Goal: Transaction & Acquisition: Subscribe to service/newsletter

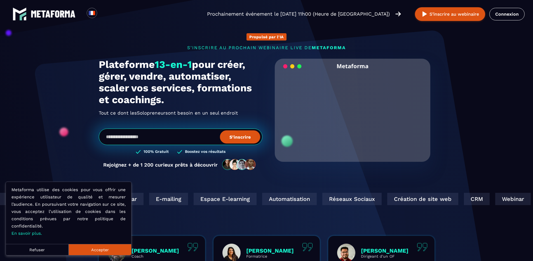
click at [36, 250] on button "Refuser" at bounding box center [37, 249] width 63 height 11
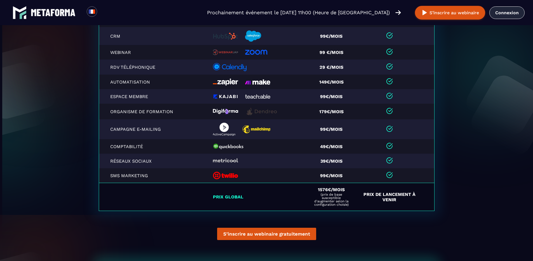
click at [504, 13] on link "Connexion" at bounding box center [507, 12] width 35 height 13
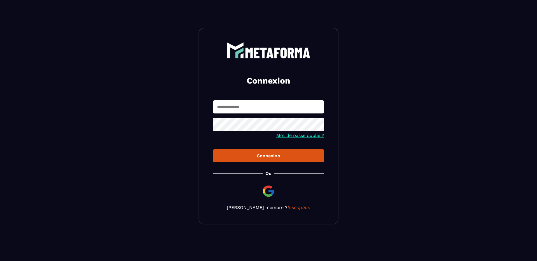
click at [266, 102] on input "text" at bounding box center [268, 106] width 111 height 13
type input "**********"
click at [213, 149] on button "Connexion" at bounding box center [268, 155] width 111 height 13
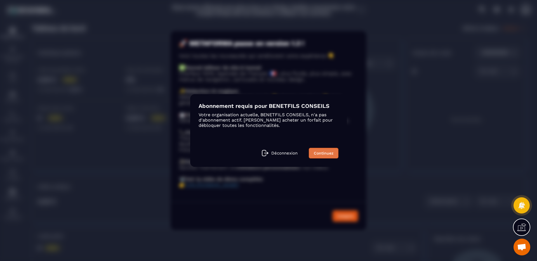
click at [321, 154] on link "Continuez" at bounding box center [324, 153] width 30 height 11
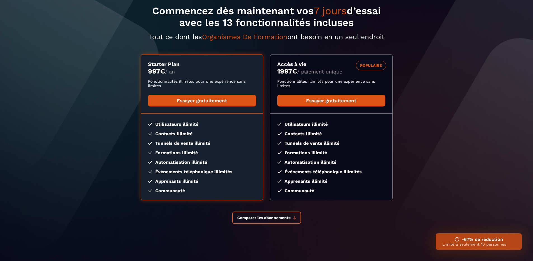
scroll to position [45, 0]
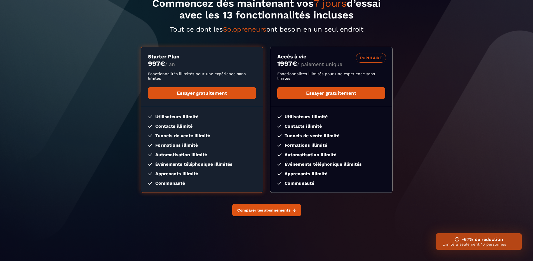
click at [276, 209] on span "Comparer les abonnements" at bounding box center [263, 210] width 53 height 4
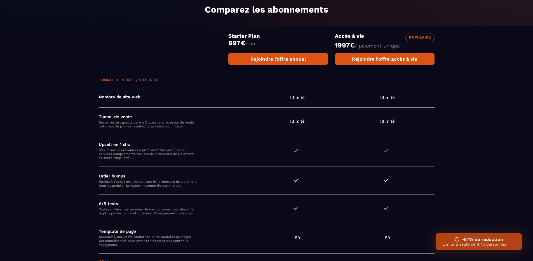
scroll to position [0, 0]
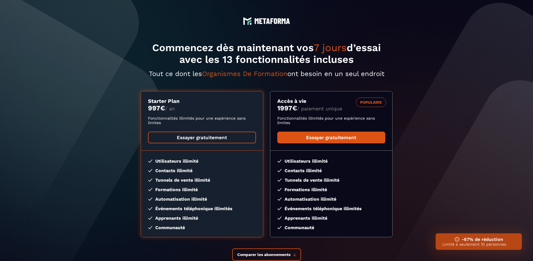
click at [218, 139] on link "Essayer gratuitement" at bounding box center [202, 138] width 108 height 12
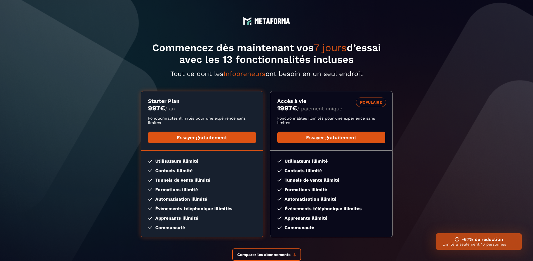
click at [475, 87] on section "Commencez dès maintenant vos 7 jours d’essai avec les 13 fonctionnalités inclus…" at bounding box center [266, 158] width 533 height 317
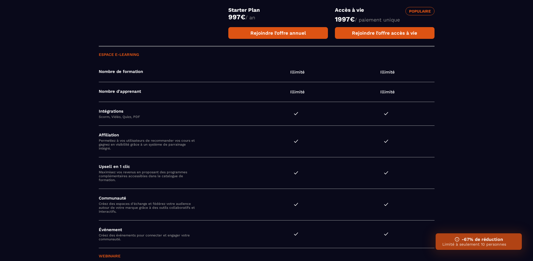
scroll to position [705, 0]
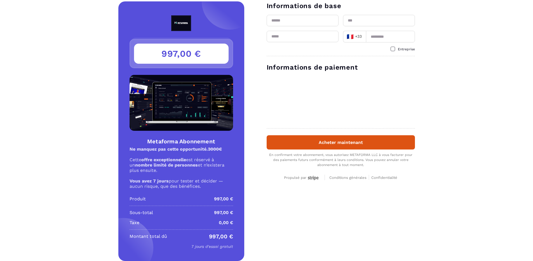
scroll to position [27, 0]
